Goal: Navigation & Orientation: Find specific page/section

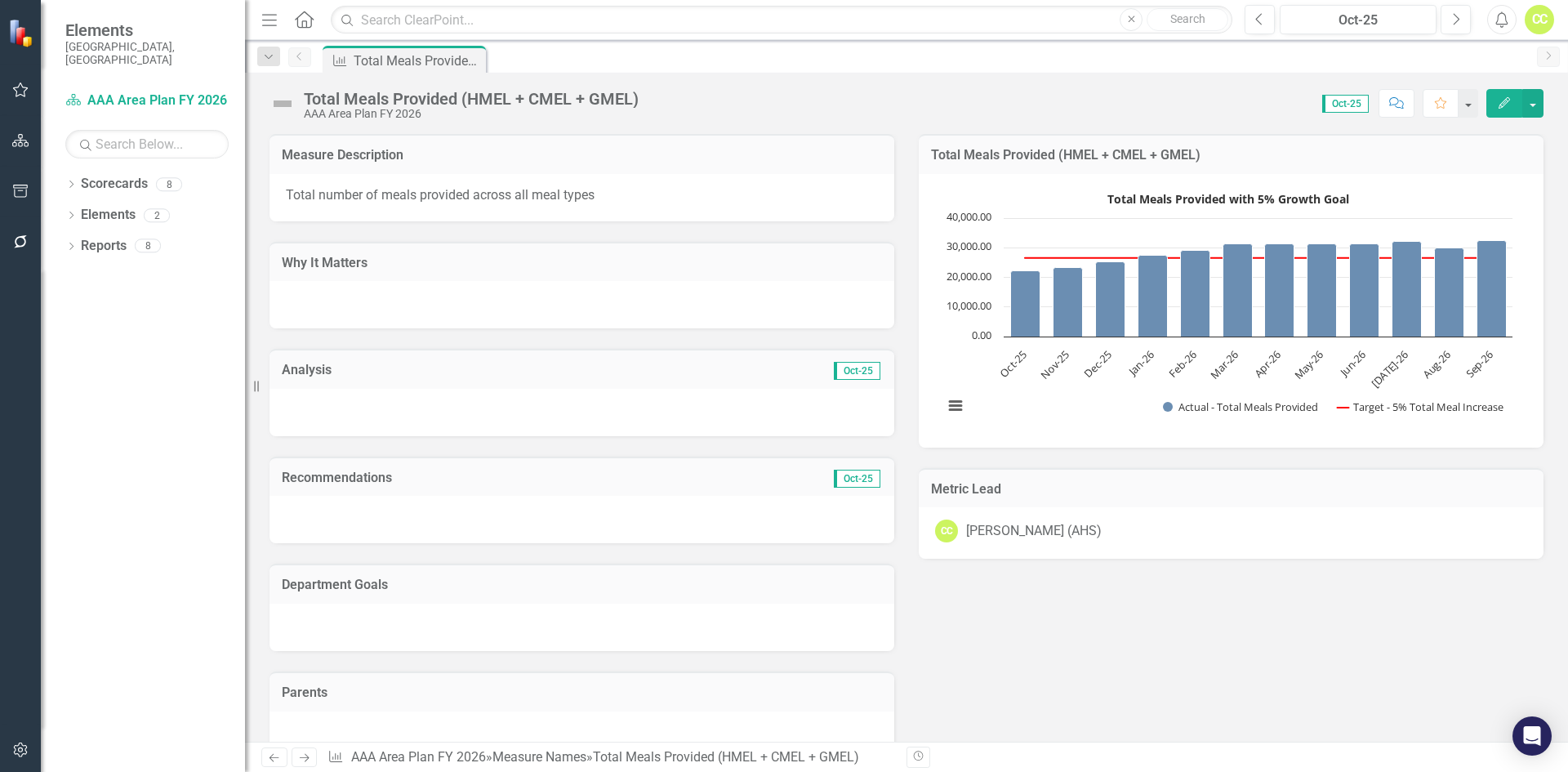
click at [72, 182] on icon "Dropdown" at bounding box center [71, 186] width 11 height 9
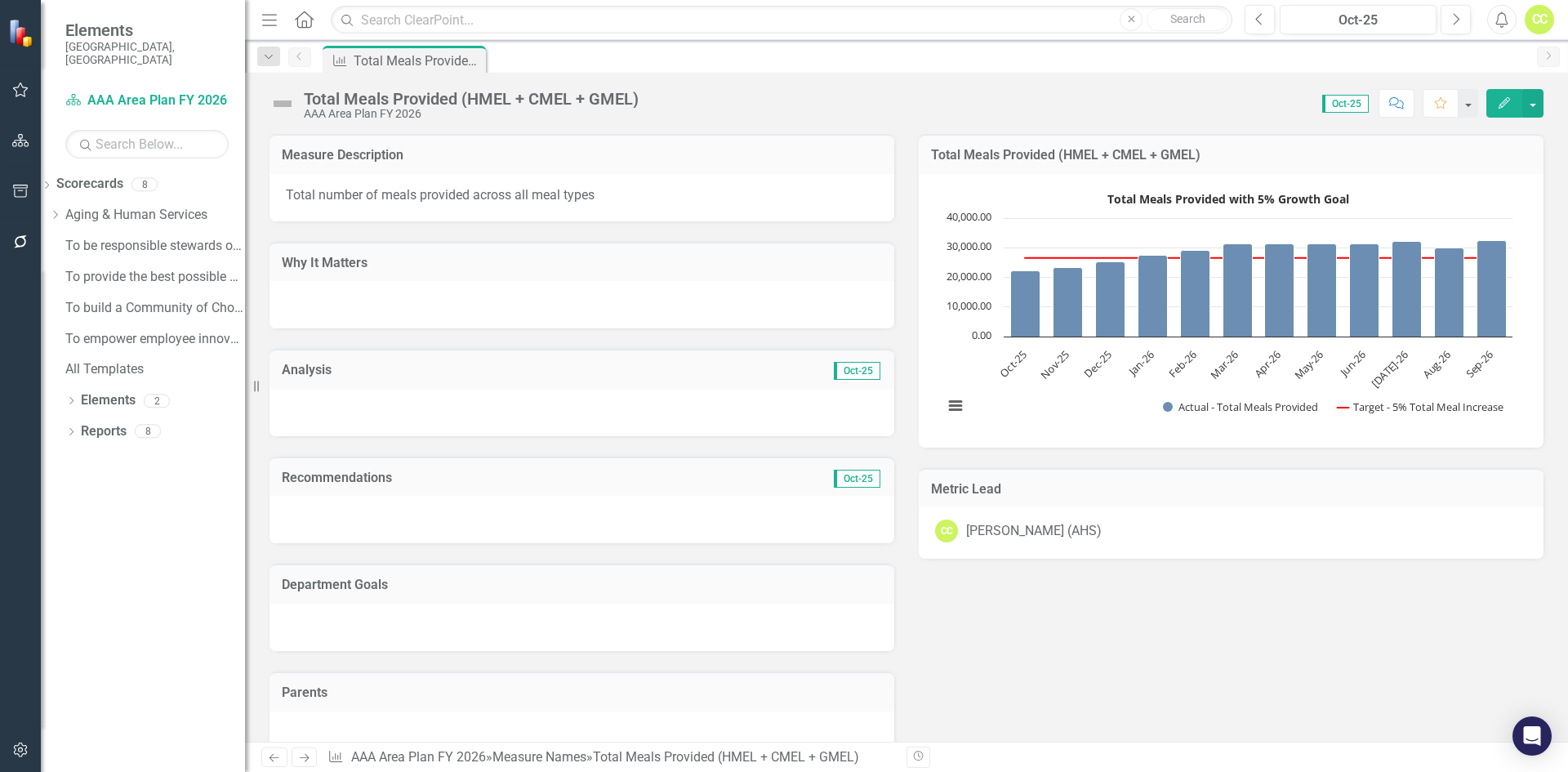
click at [61, 210] on icon "Dropdown" at bounding box center [55, 215] width 12 height 10
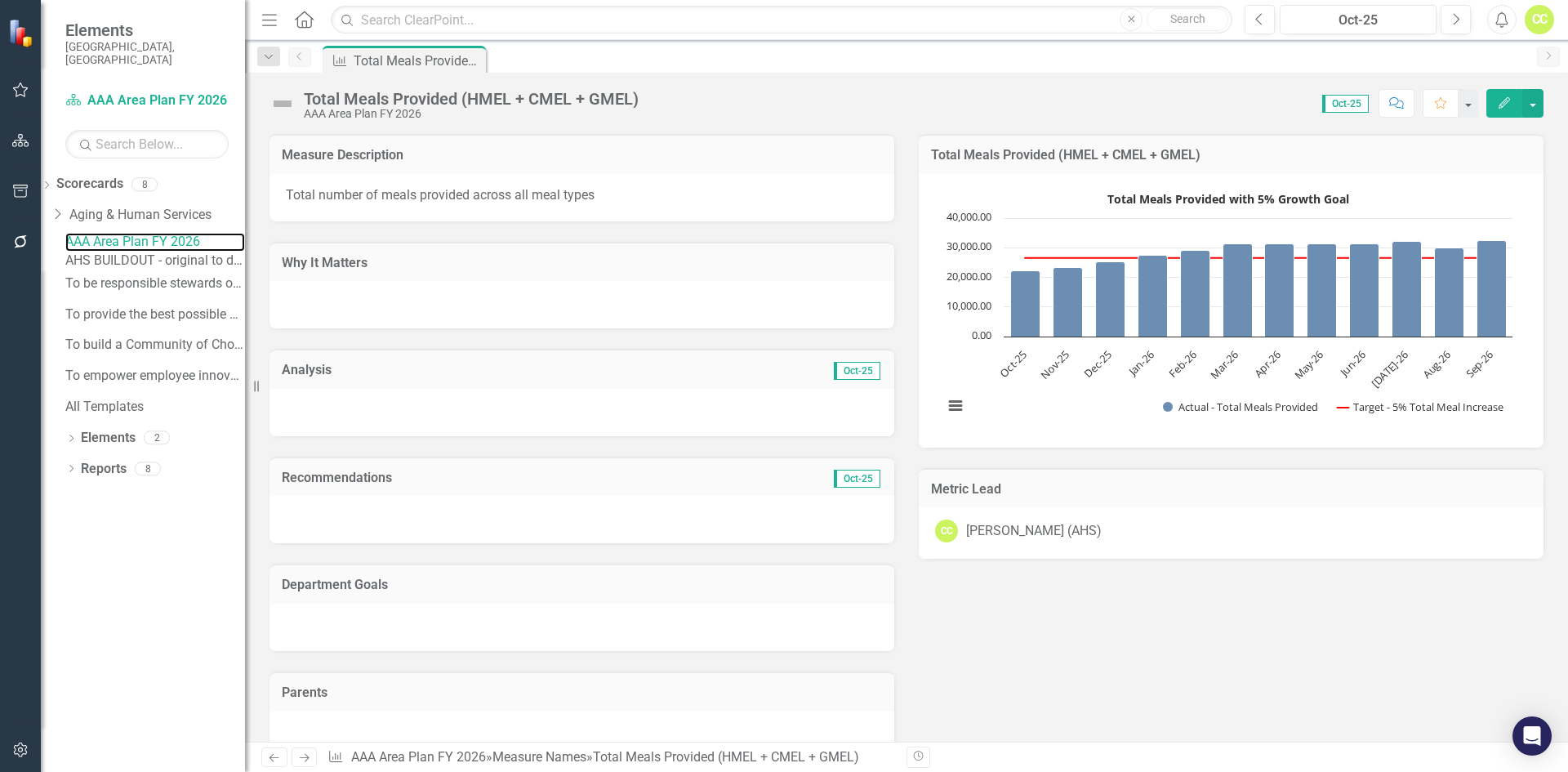
click at [150, 233] on link "AAA Area Plan FY 2026" at bounding box center [155, 242] width 180 height 19
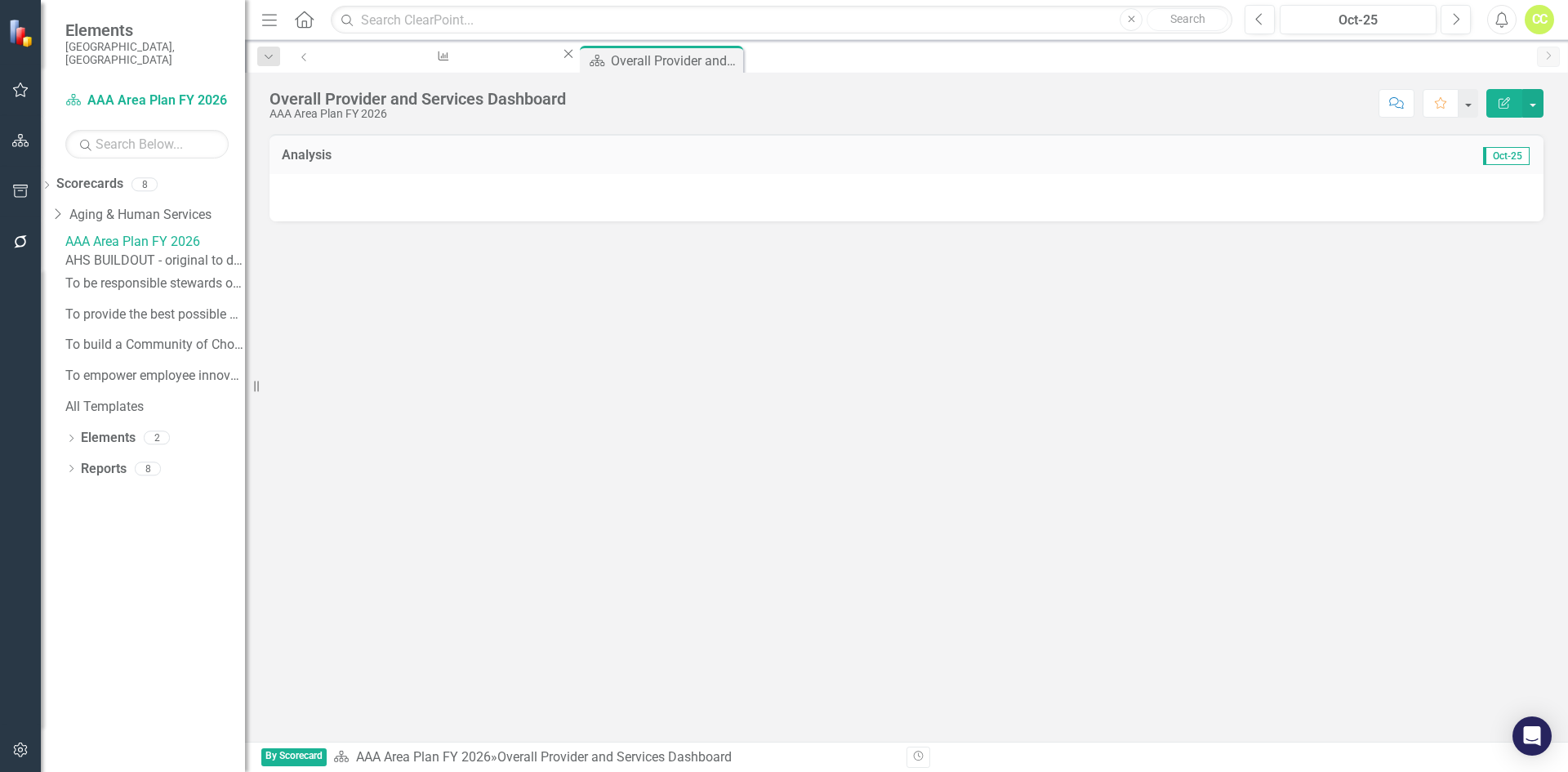
click at [70, 445] on div "Dropdown" at bounding box center [71, 439] width 11 height 14
click at [127, 469] on div "Department Goal Department Goal" at bounding box center [125, 469] width 122 height 27
click at [61, 474] on icon "Dropdown" at bounding box center [55, 469] width 11 height 9
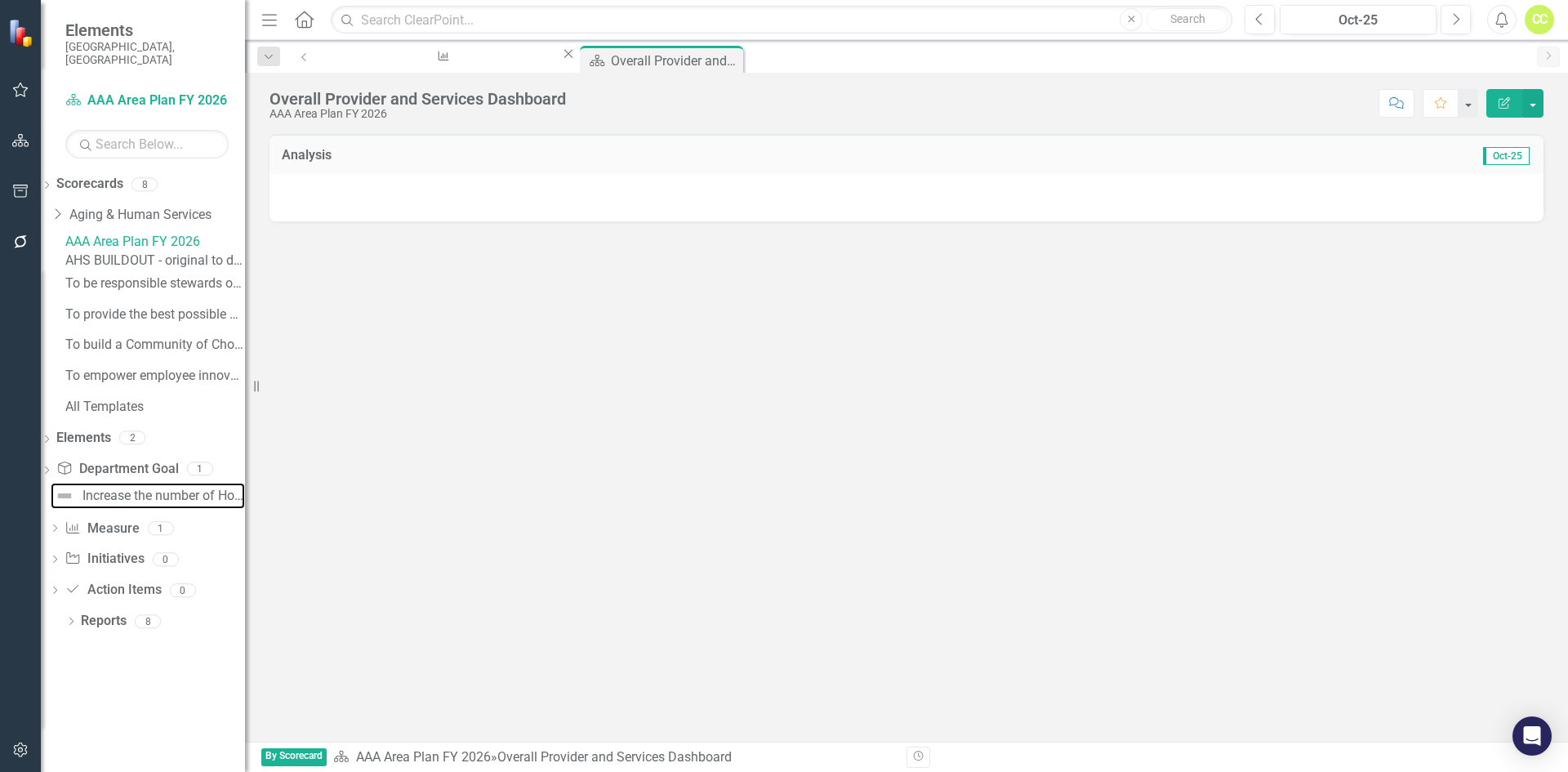
click at [140, 503] on div "Increase the number of Home-Delivered and Congregate meals served by 5% by the …" at bounding box center [164, 496] width 163 height 15
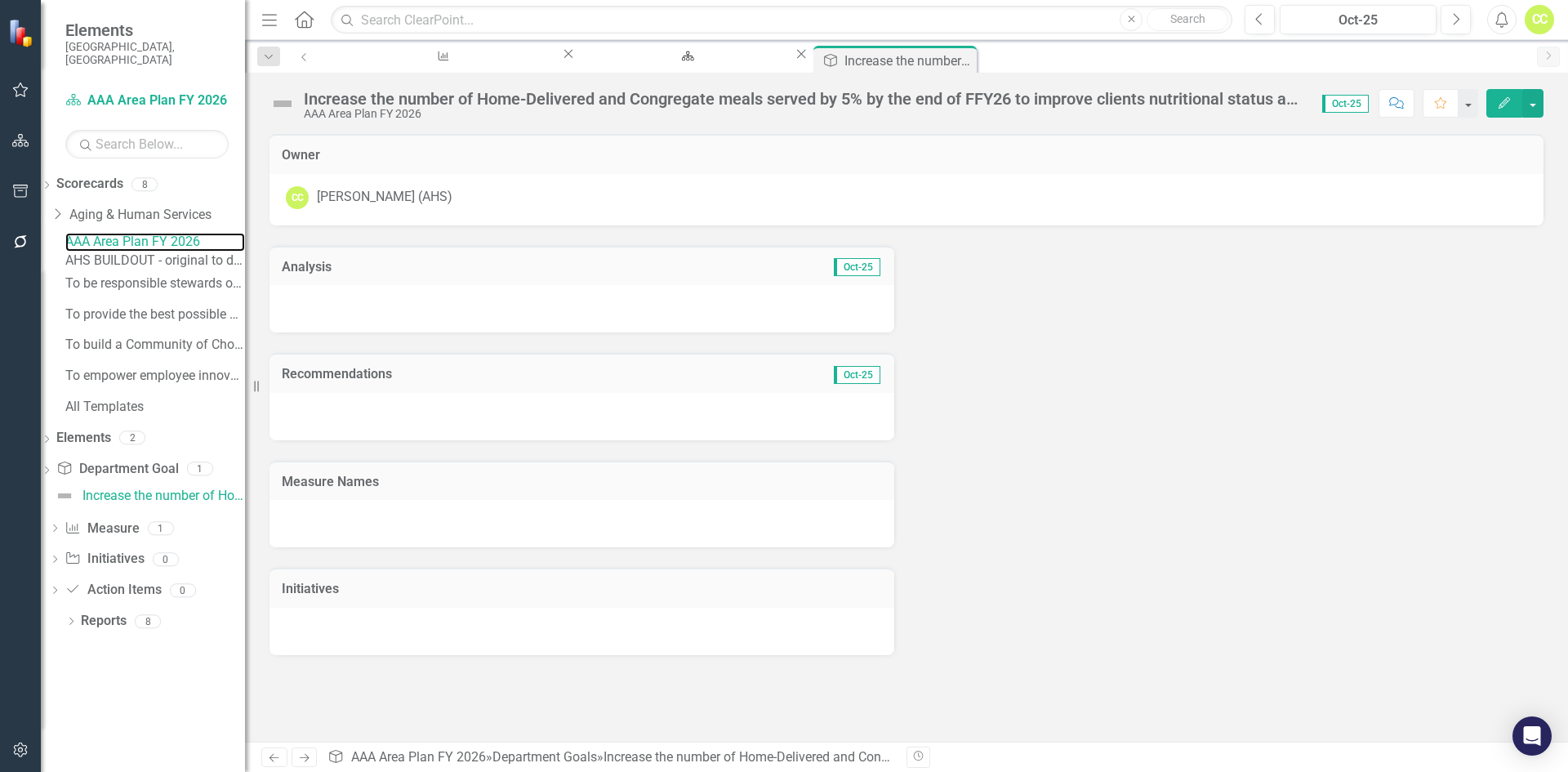
click at [210, 233] on link "AAA Area Plan FY 2026" at bounding box center [155, 242] width 180 height 19
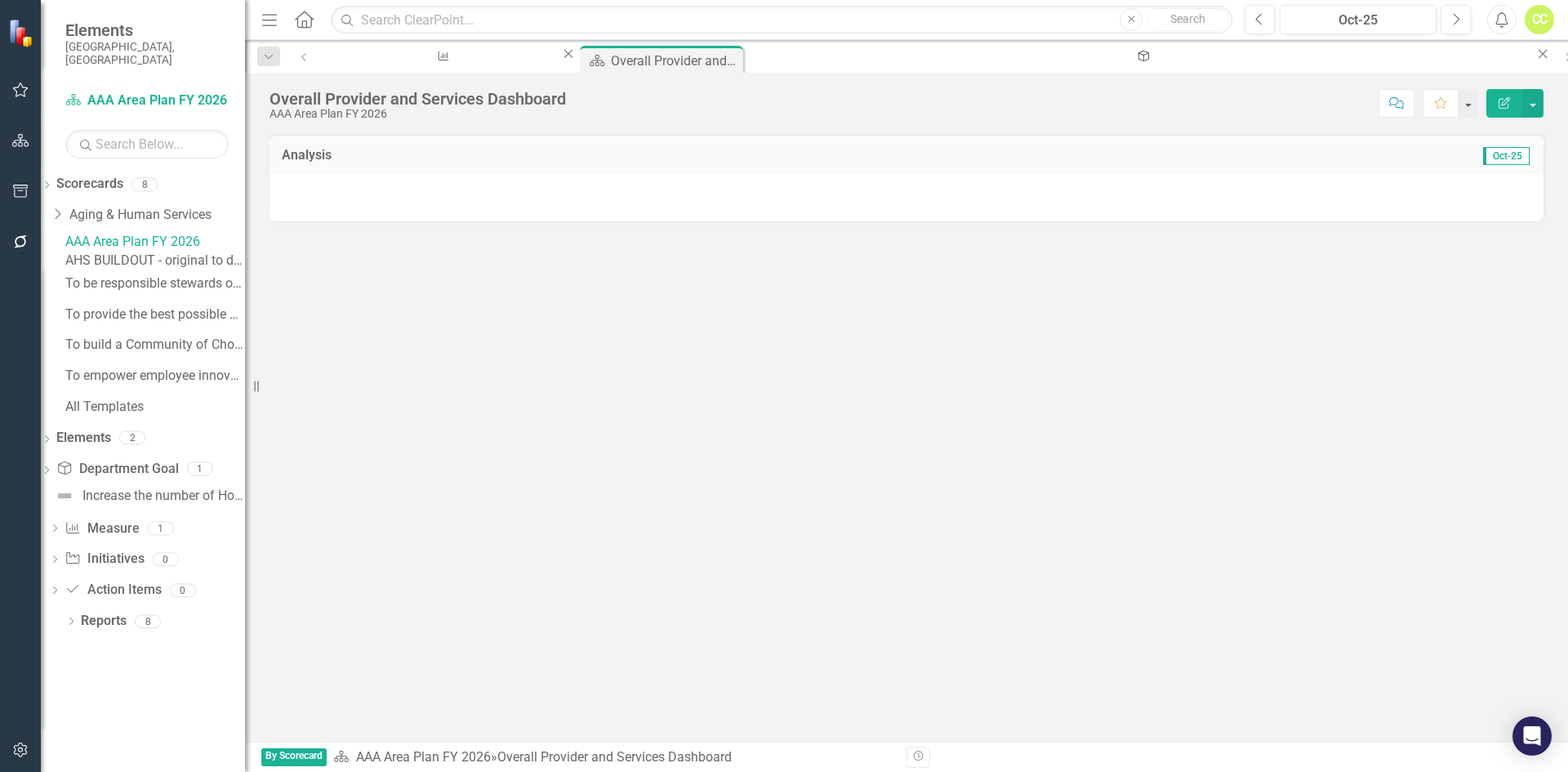
click at [172, 469] on div "Department Goal Department Goal" at bounding box center [117, 469] width 122 height 27
click at [139, 536] on link "Measure Name Measure" at bounding box center [101, 528] width 74 height 19
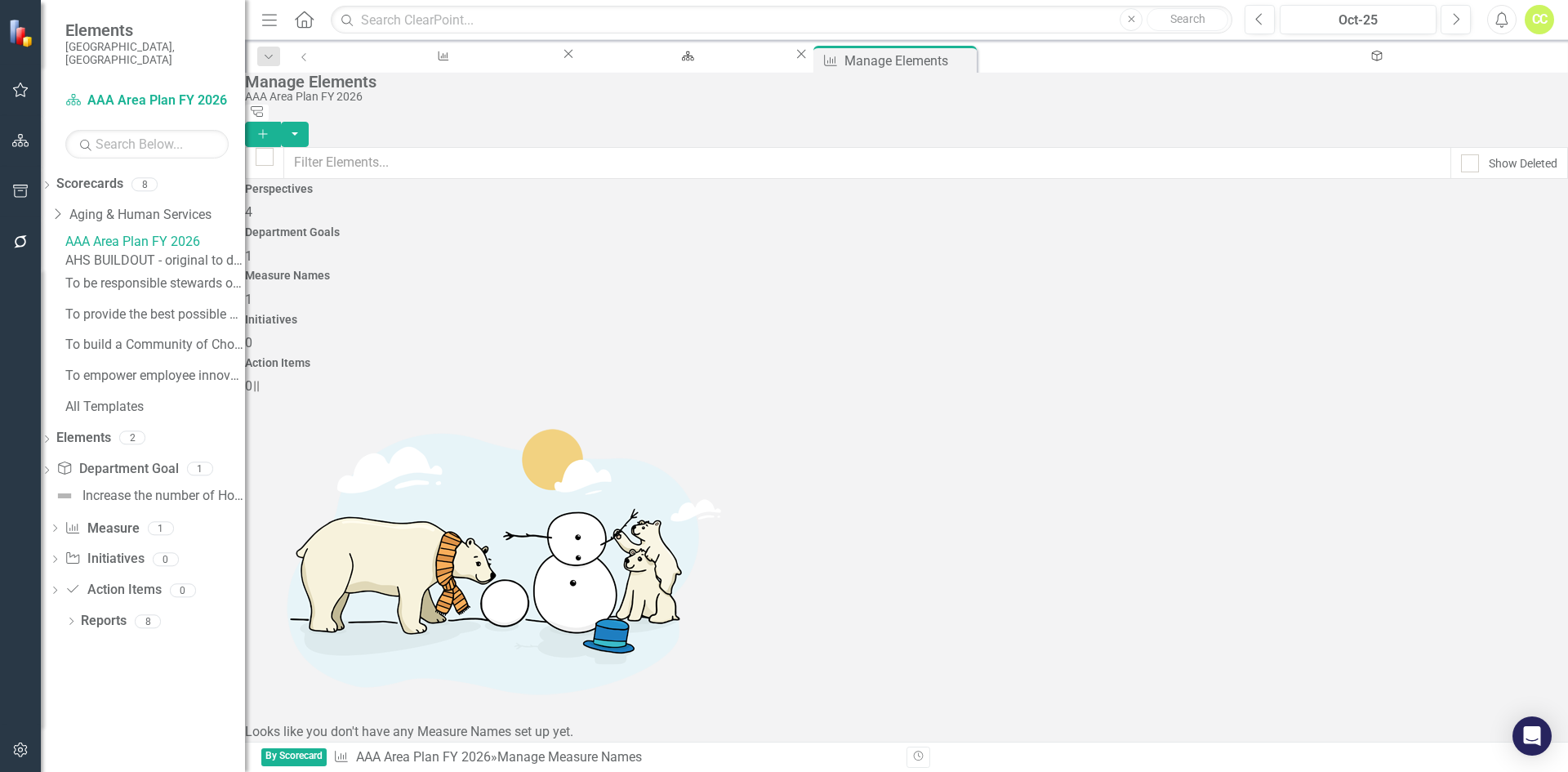
click at [406, 222] on div "Perspectives 4" at bounding box center [907, 203] width 1323 height 39
